Goal: Task Accomplishment & Management: Use online tool/utility

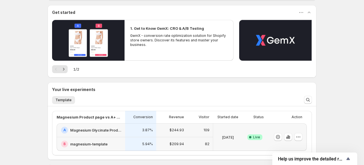
scroll to position [94, 0]
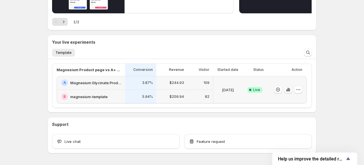
click at [291, 91] on icon "button" at bounding box center [289, 90] width 6 height 6
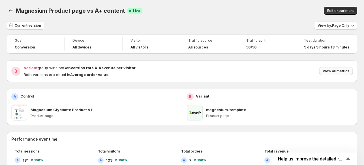
click at [329, 72] on span "View all metrics" at bounding box center [336, 71] width 27 height 5
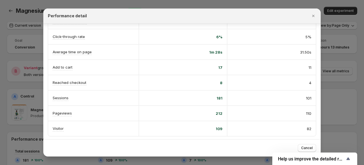
scroll to position [47, 0]
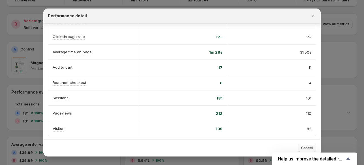
click at [305, 149] on span "Cancel" at bounding box center [308, 148] width 12 height 5
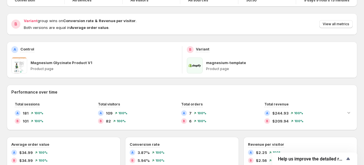
scroll to position [0, 0]
